Goal: Information Seeking & Learning: Learn about a topic

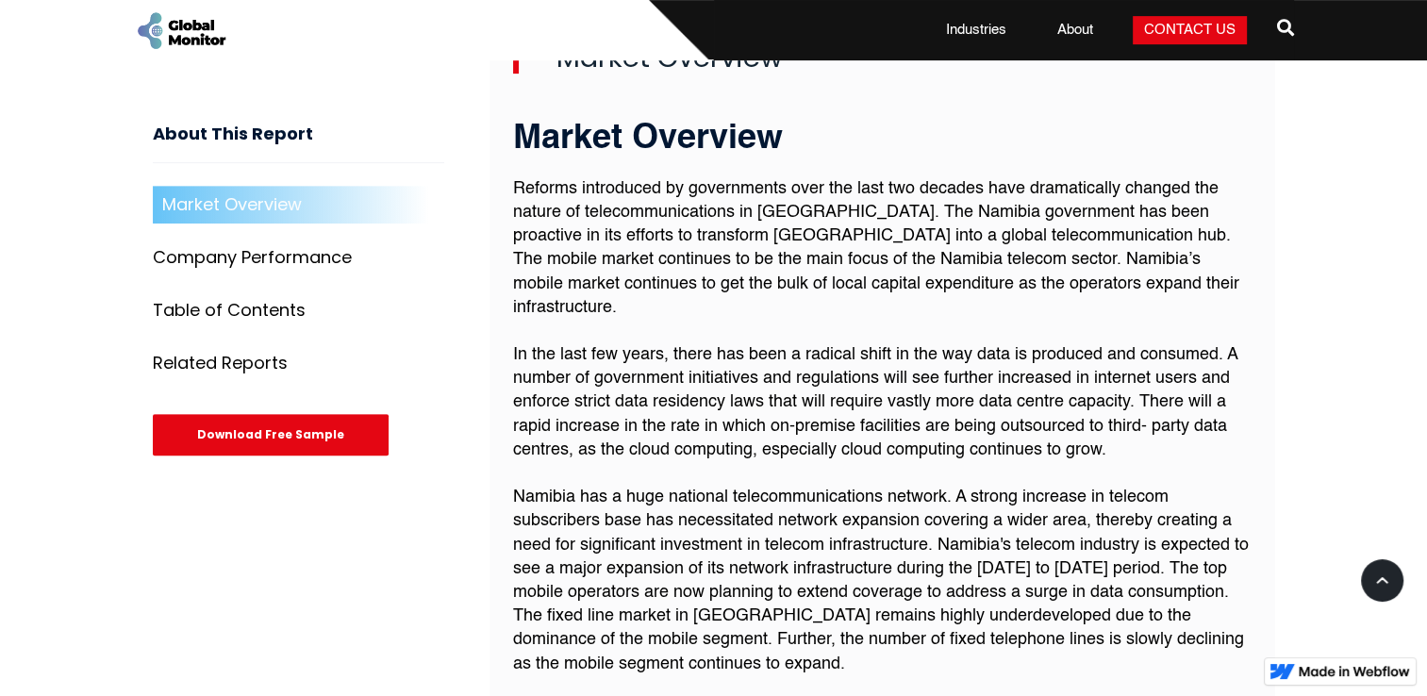
scroll to position [755, 0]
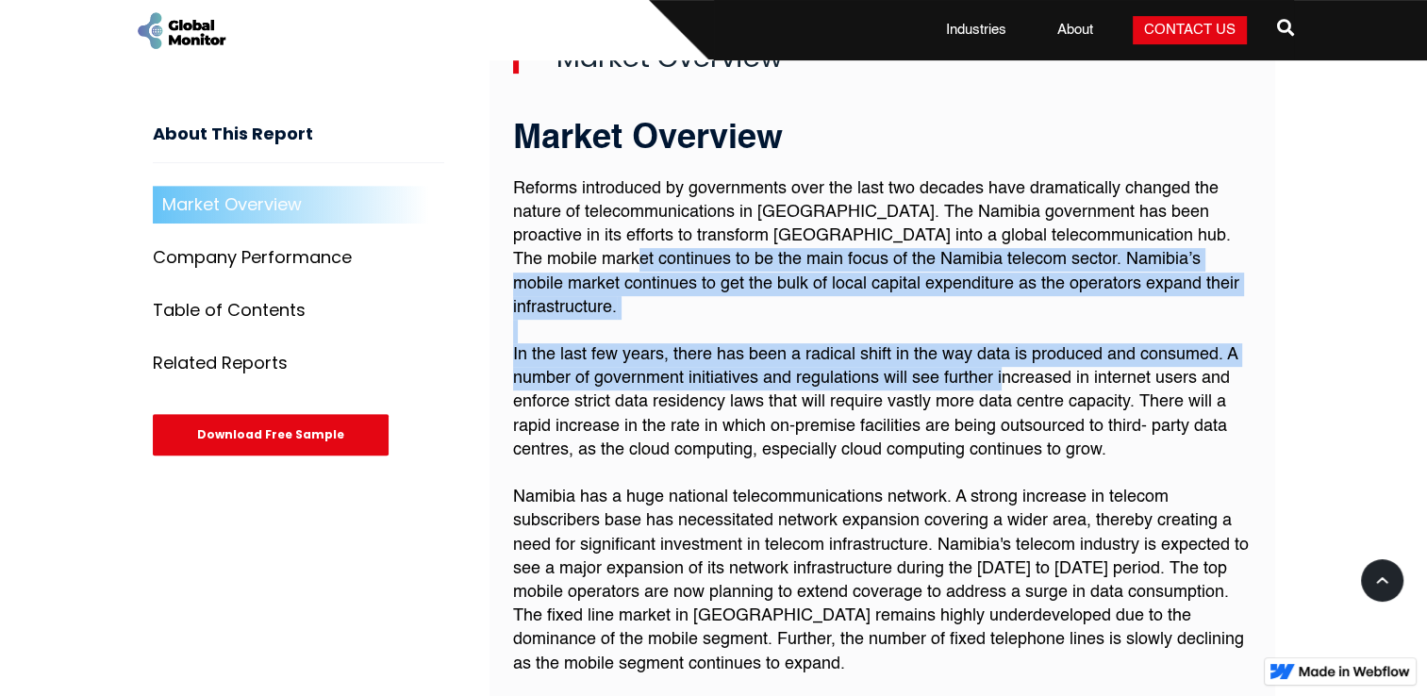
drag, startPoint x: 547, startPoint y: 245, endPoint x: 1003, endPoint y: 339, distance: 465.1
click at [1003, 339] on p "Reforms introduced by governments over the last two decades have dramatically c…" at bounding box center [882, 652] width 739 height 951
drag, startPoint x: 1003, startPoint y: 339, endPoint x: 780, endPoint y: 338, distance: 222.6
click at [780, 342] on p "Reforms introduced by governments over the last two decades have dramatically c…" at bounding box center [882, 652] width 739 height 951
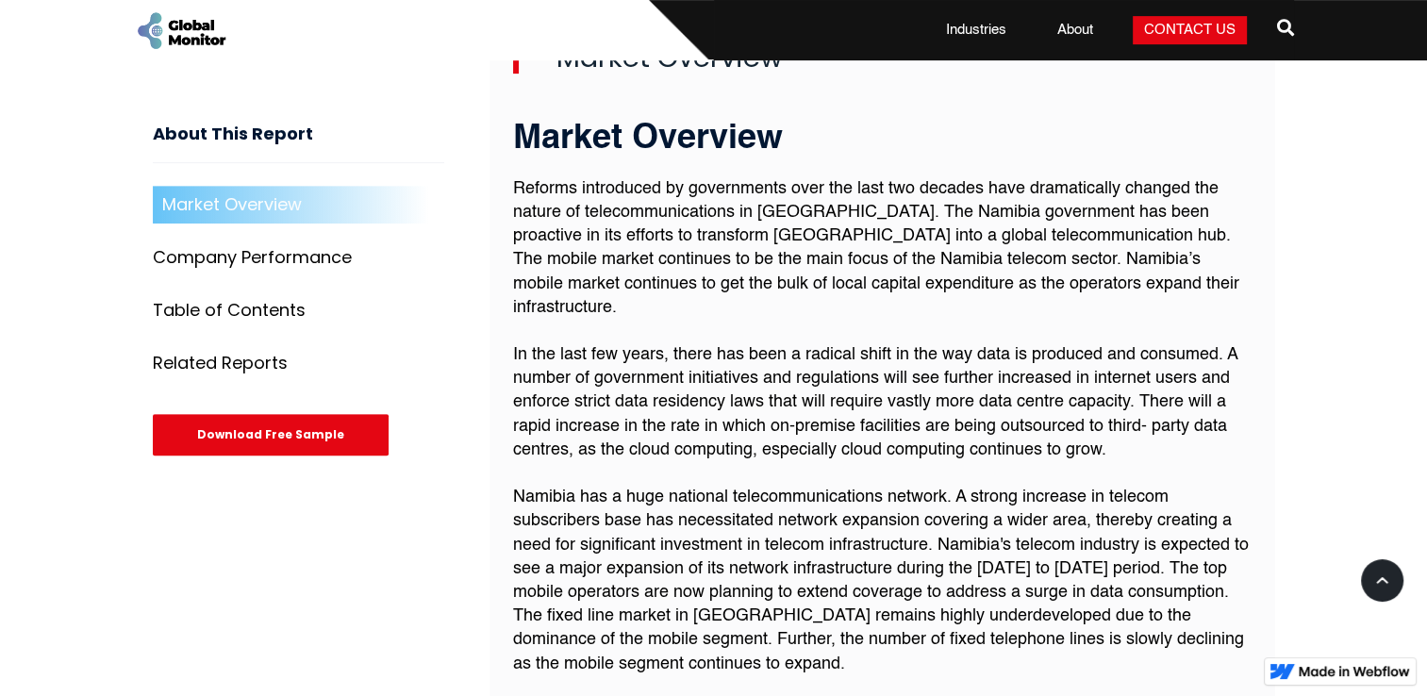
click at [898, 209] on p "Reforms introduced by governments over the last two decades have dramatically c…" at bounding box center [882, 652] width 739 height 951
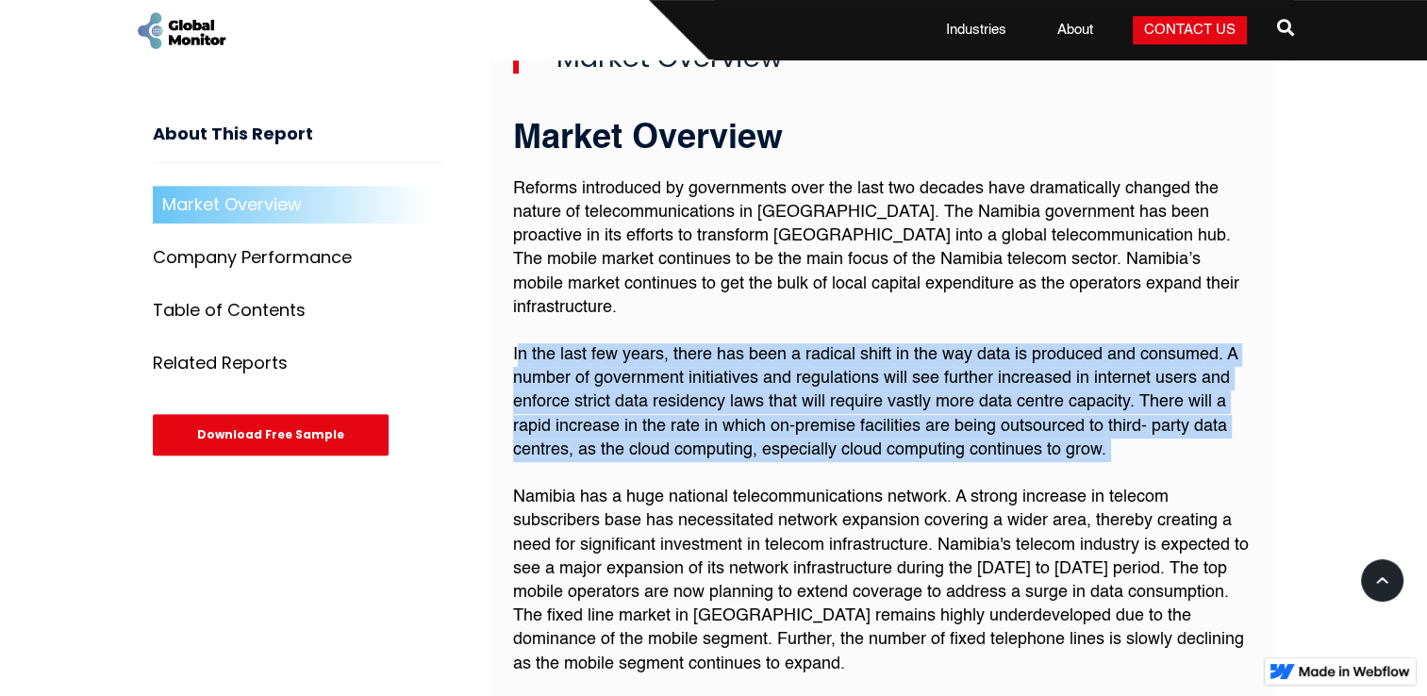
drag, startPoint x: 518, startPoint y: 316, endPoint x: 1139, endPoint y: 436, distance: 632.2
click at [1139, 436] on p "Reforms introduced by governments over the last two decades have dramatically c…" at bounding box center [882, 652] width 739 height 951
drag, startPoint x: 1139, startPoint y: 436, endPoint x: 864, endPoint y: 421, distance: 274.9
click at [891, 424] on p "Reforms introduced by governments over the last two decades have dramatically c…" at bounding box center [882, 652] width 739 height 951
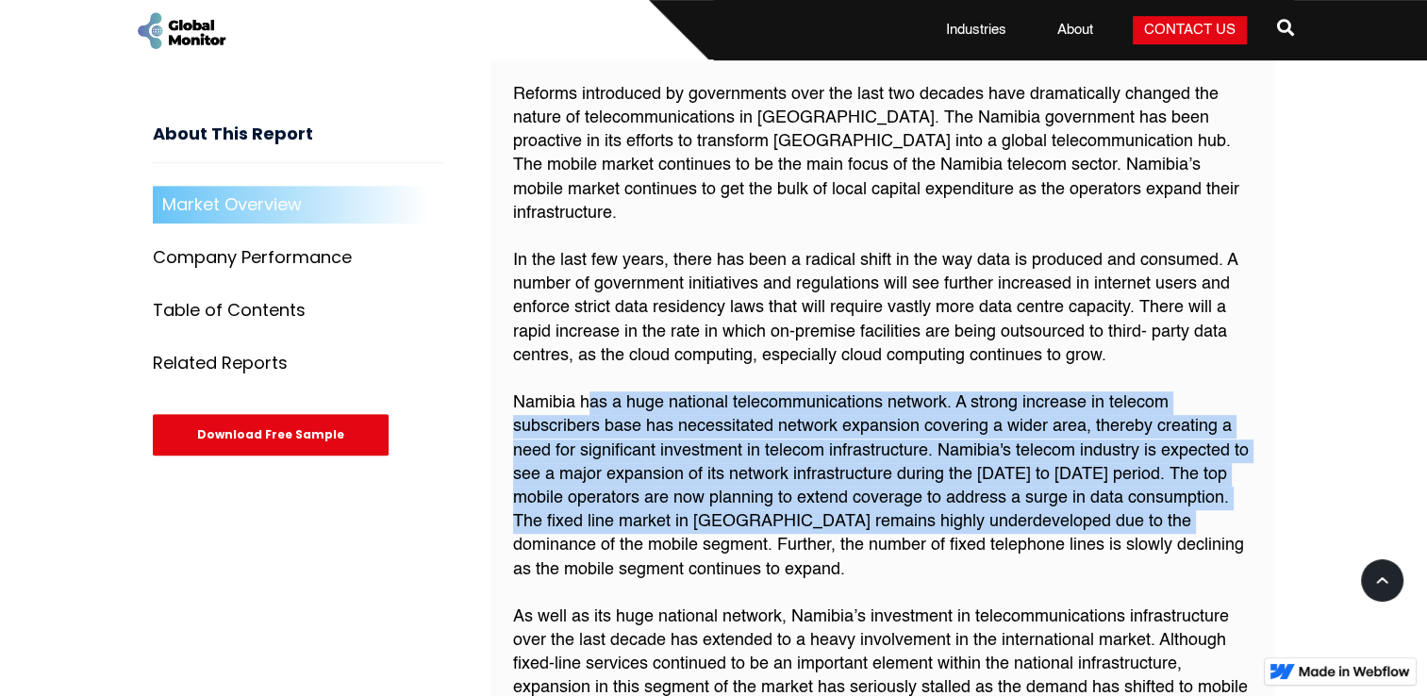
drag, startPoint x: 592, startPoint y: 352, endPoint x: 1121, endPoint y: 490, distance: 546.0
click at [1121, 490] on p "Reforms introduced by governments over the last two decades have dramatically c…" at bounding box center [882, 558] width 739 height 951
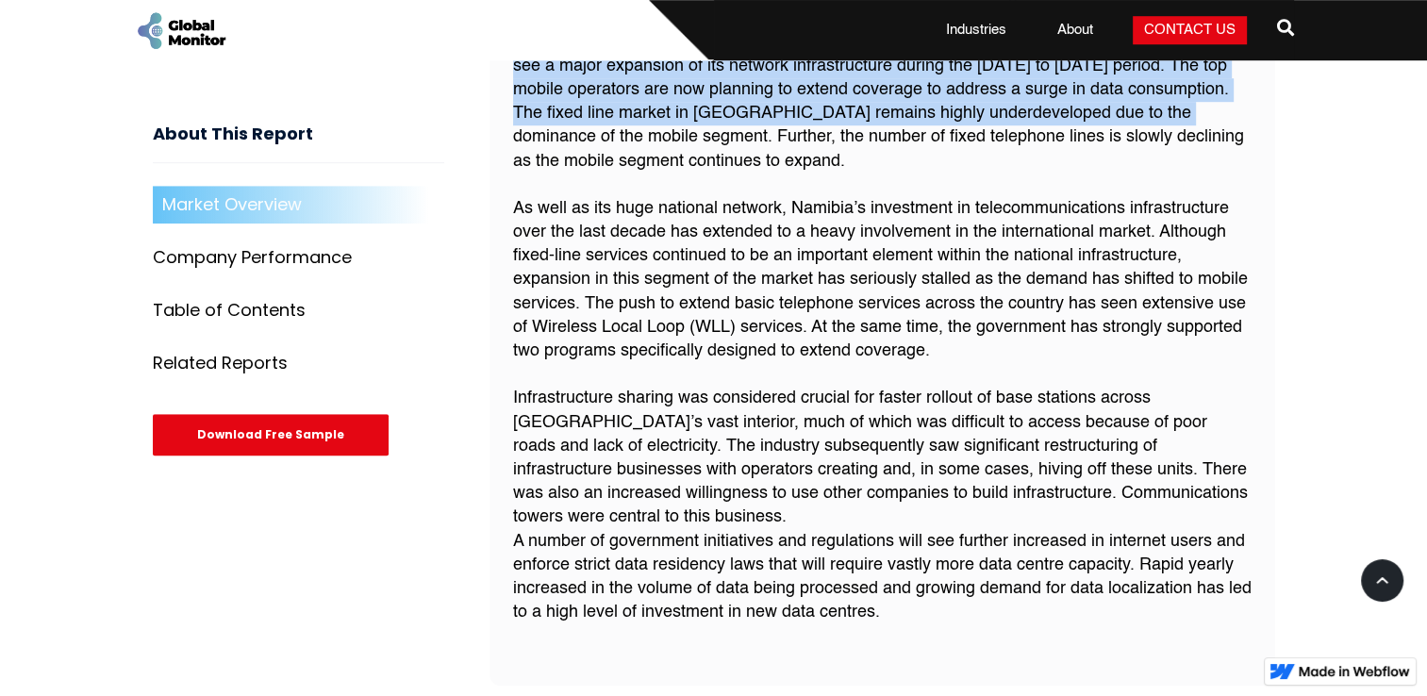
scroll to position [1226, 0]
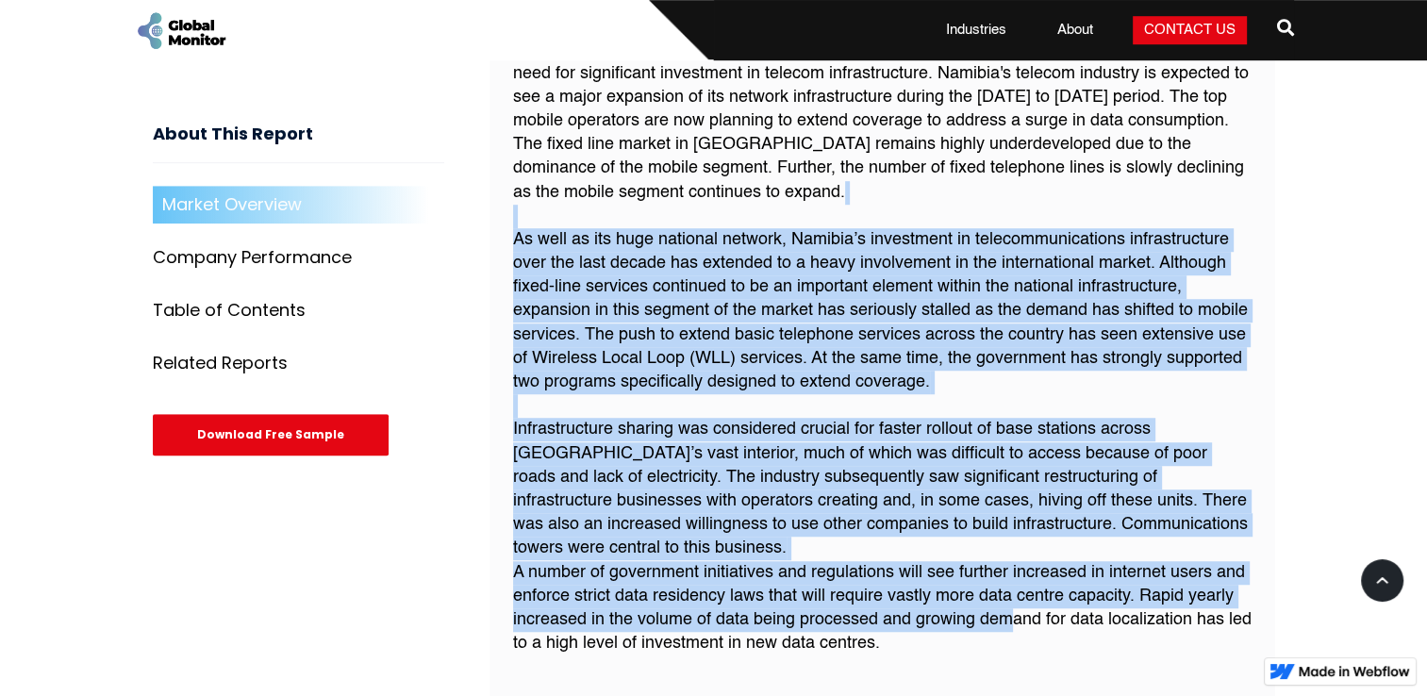
drag, startPoint x: 519, startPoint y: 171, endPoint x: 1015, endPoint y: 568, distance: 635.6
click at [1015, 568] on p "Reforms introduced by governments over the last two decades have dramatically c…" at bounding box center [882, 181] width 739 height 951
drag, startPoint x: 1015, startPoint y: 568, endPoint x: 615, endPoint y: 388, distance: 438.7
click at [616, 388] on p "Reforms introduced by governments over the last two decades have dramatically c…" at bounding box center [882, 181] width 739 height 951
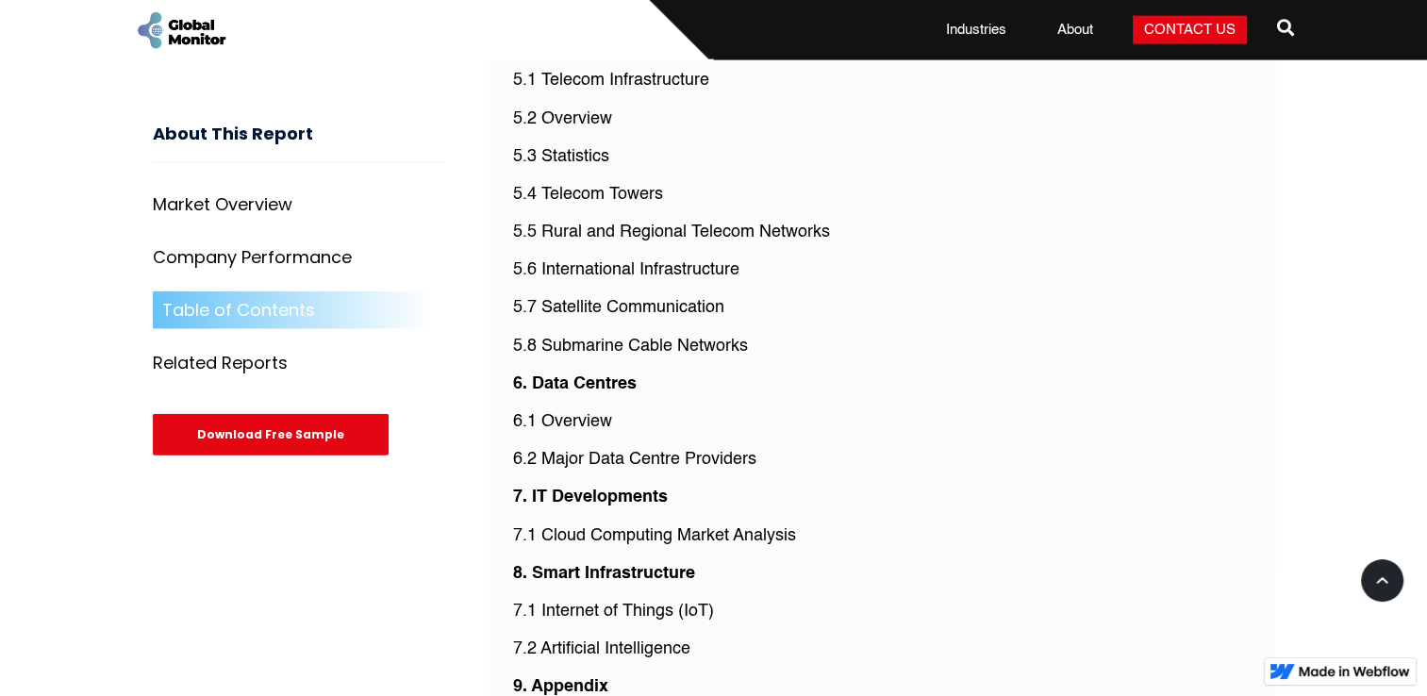
scroll to position [4215, 0]
